Goal: Check status: Check status

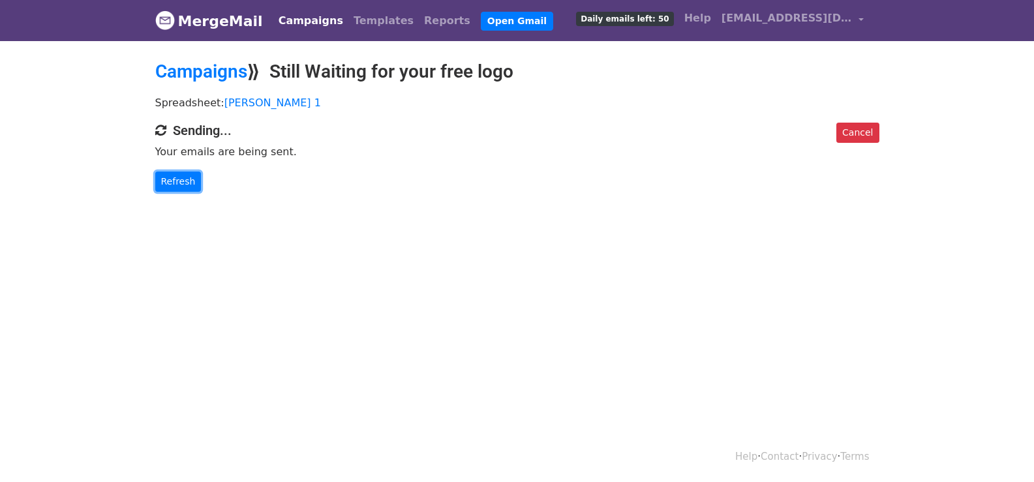
click at [183, 177] on link "Refresh" at bounding box center [178, 181] width 46 height 20
